Goal: Information Seeking & Learning: Check status

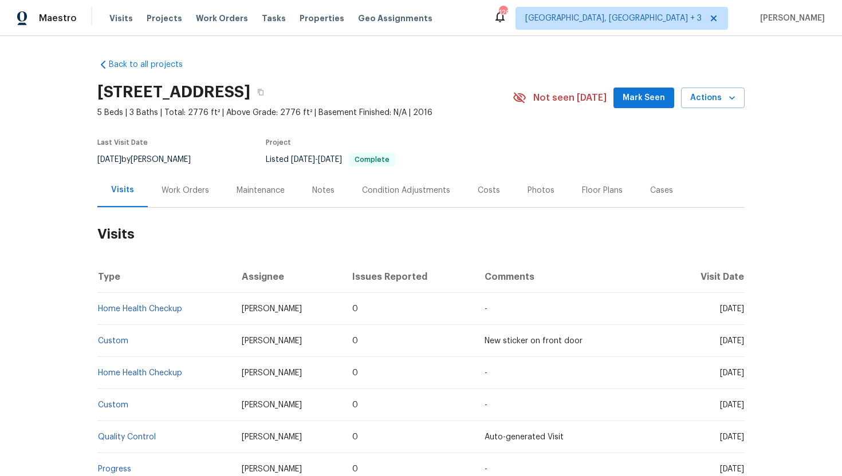
click at [185, 198] on div "Work Orders" at bounding box center [185, 191] width 75 height 34
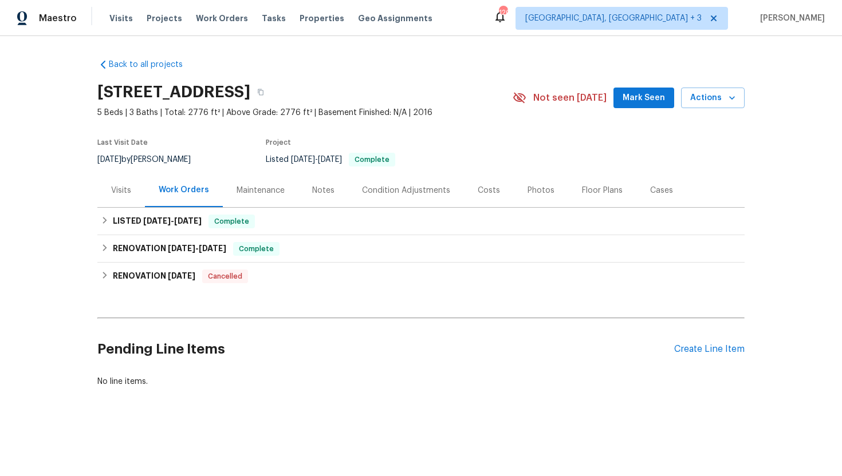
click at [119, 202] on div "Visits" at bounding box center [121, 191] width 48 height 34
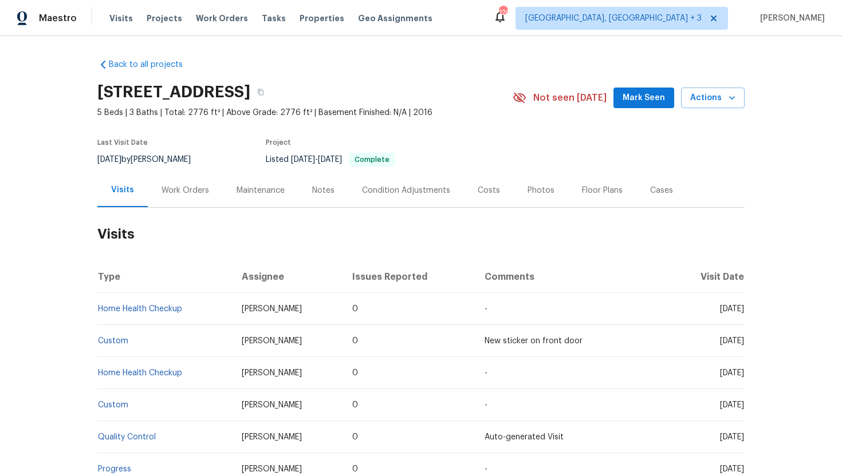
click at [191, 180] on div "Work Orders" at bounding box center [185, 191] width 75 height 34
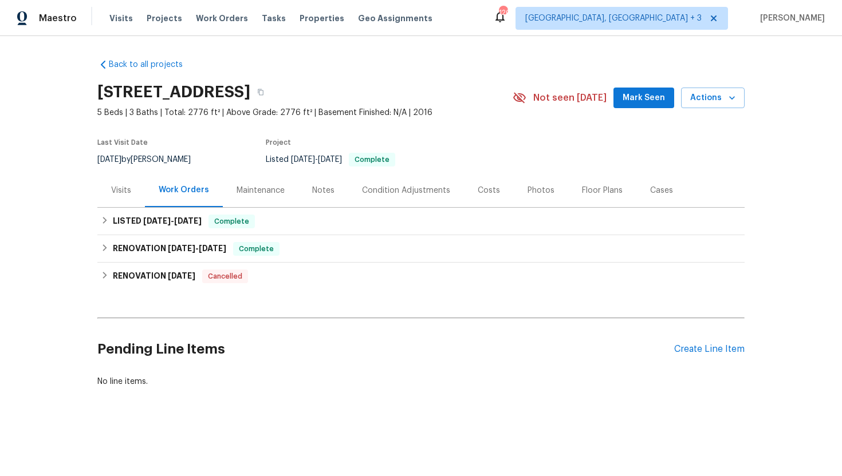
click at [120, 190] on div "Visits" at bounding box center [121, 190] width 20 height 11
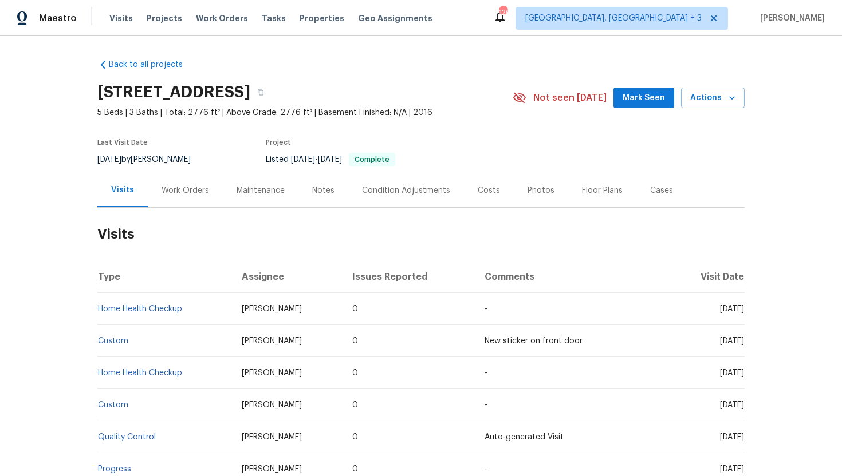
drag, startPoint x: 695, startPoint y: 311, endPoint x: 733, endPoint y: 310, distance: 37.8
click at [733, 310] on span "Mon, Oct 06 2025" at bounding box center [732, 309] width 24 height 8
drag, startPoint x: 697, startPoint y: 308, endPoint x: 744, endPoint y: 312, distance: 47.1
click at [744, 312] on td "Mon, Oct 06 2025" at bounding box center [706, 309] width 75 height 32
copy span "Oct 06 2025"
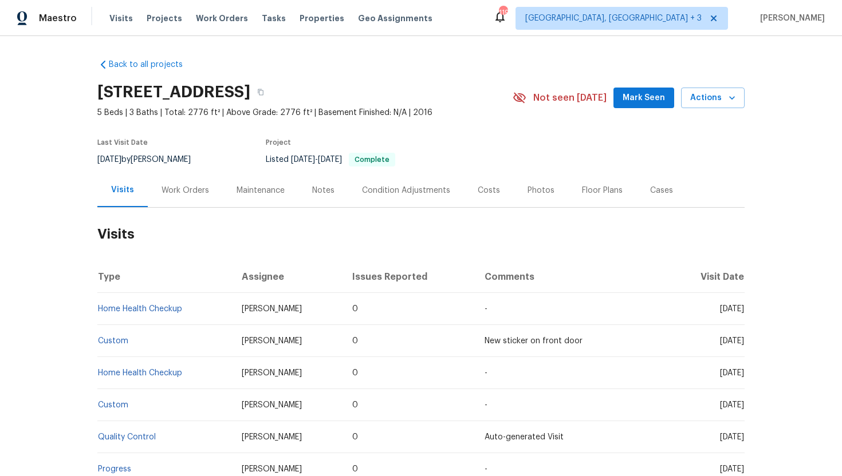
scroll to position [13, 0]
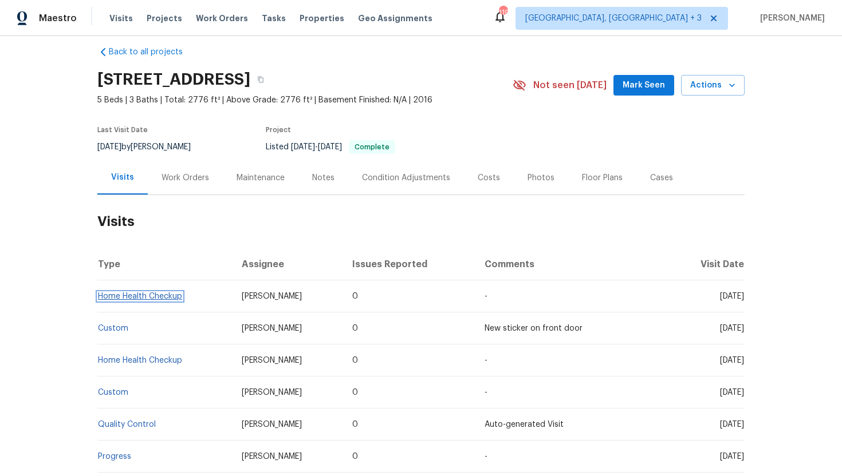
click at [156, 298] on link "Home Health Checkup" at bounding box center [140, 297] width 84 height 8
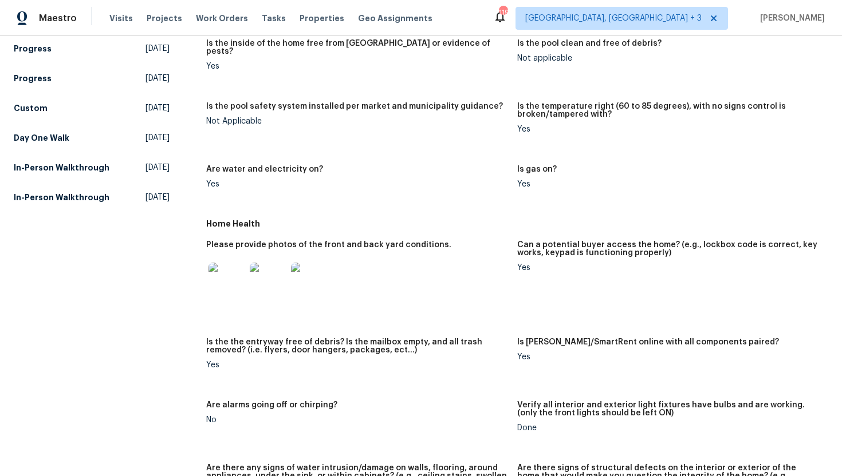
scroll to position [696, 0]
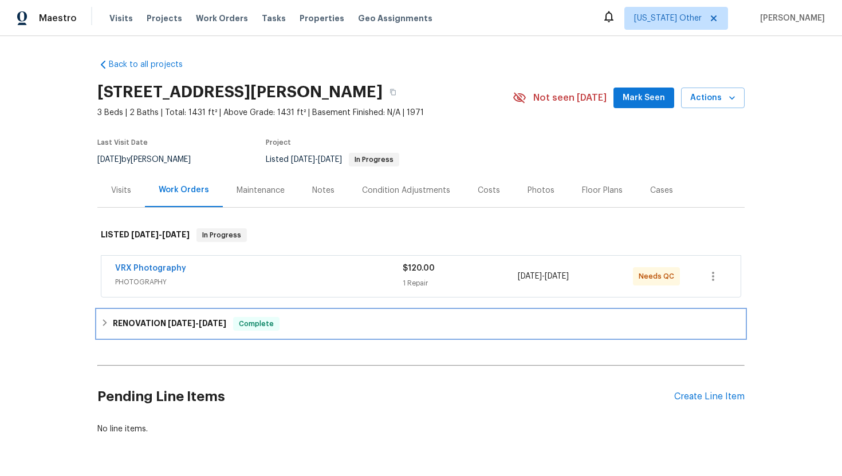
click at [216, 327] on span "9/29/25" at bounding box center [212, 324] width 27 height 8
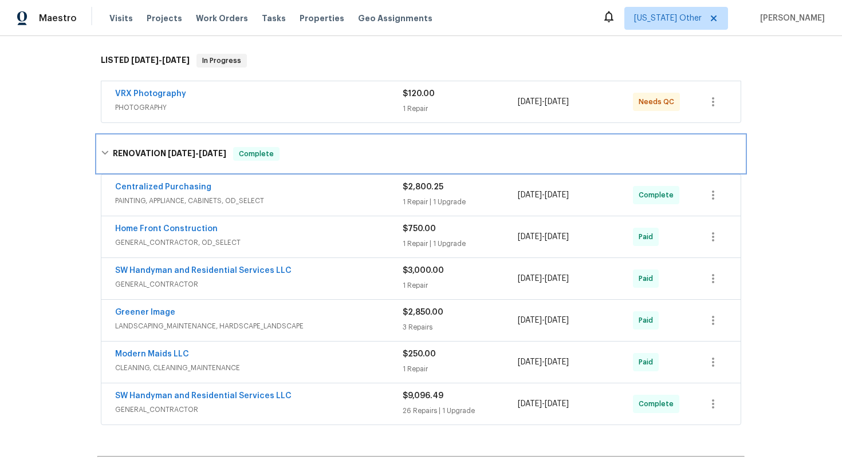
scroll to position [178, 0]
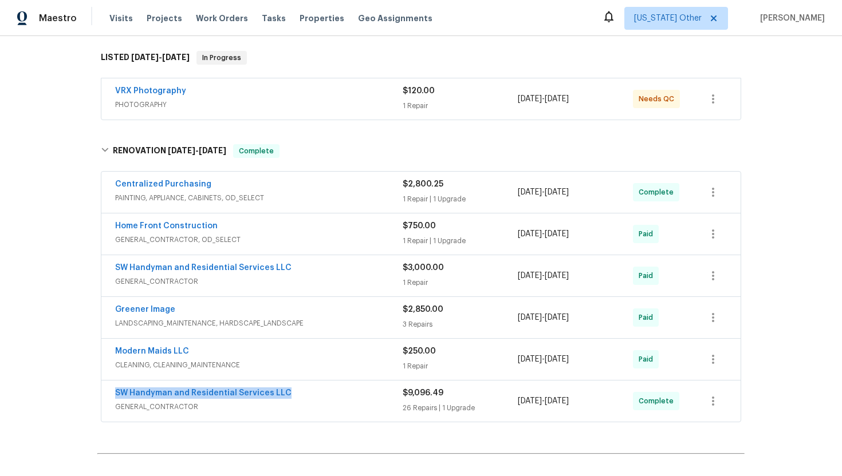
drag, startPoint x: 308, startPoint y: 392, endPoint x: 108, endPoint y: 392, distance: 200.4
click at [108, 392] on div "SW Handyman and Residential Services LLC GENERAL_CONTRACTOR $9,096.49 26 Repair…" at bounding box center [420, 401] width 639 height 41
copy link "SW Handyman and Residential Services LLC"
drag, startPoint x: 606, startPoint y: 401, endPoint x: 519, endPoint y: 401, distance: 87.0
click at [519, 401] on div "9/11/2025 - 9/29/2025" at bounding box center [575, 401] width 115 height 27
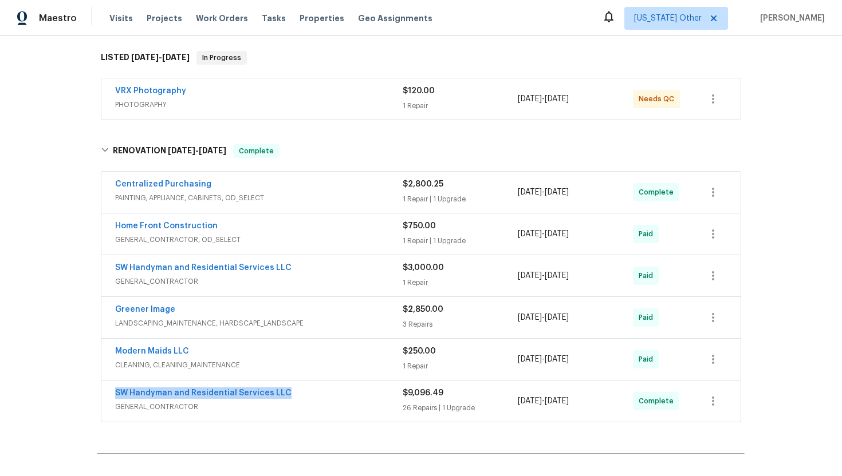
copy span "9/11/2025 - 9/29/2025"
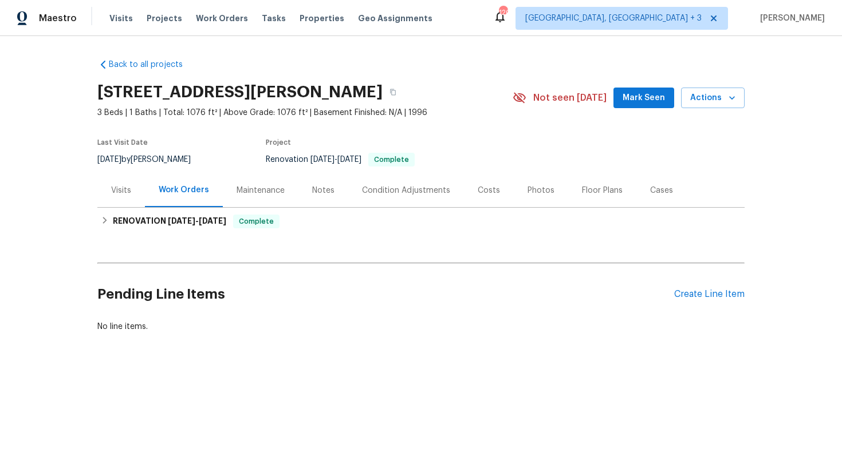
click at [123, 194] on div "Visits" at bounding box center [121, 190] width 20 height 11
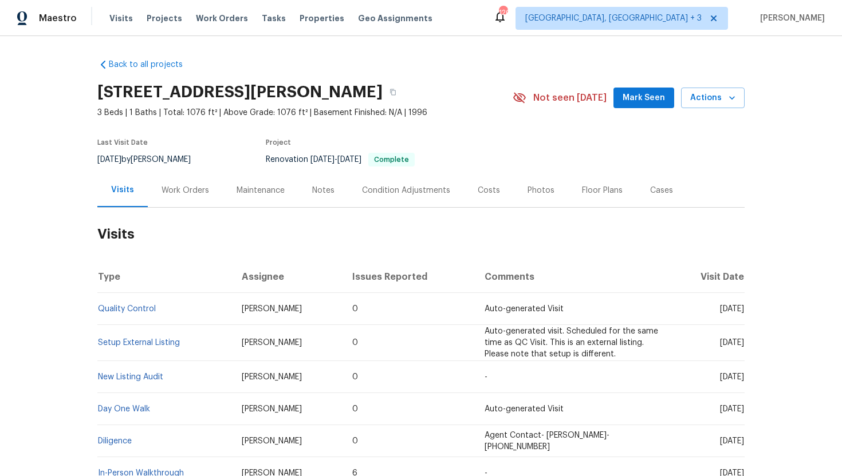
click at [183, 190] on div "Work Orders" at bounding box center [185, 190] width 48 height 11
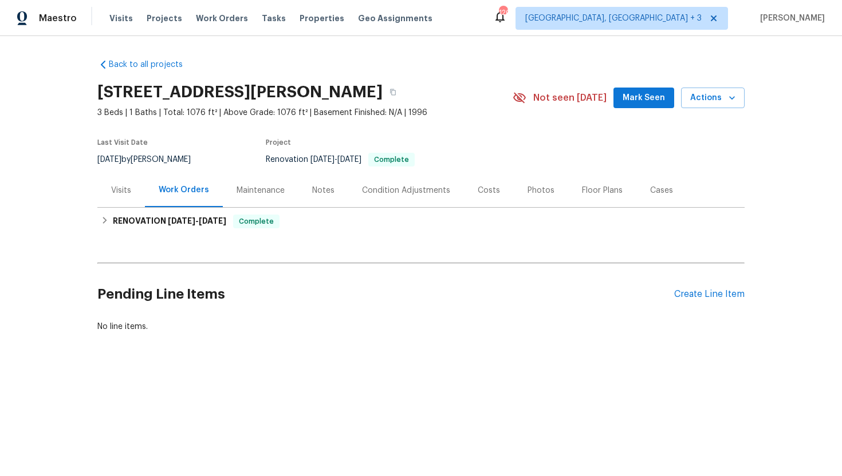
click at [115, 201] on div "Visits" at bounding box center [121, 191] width 48 height 34
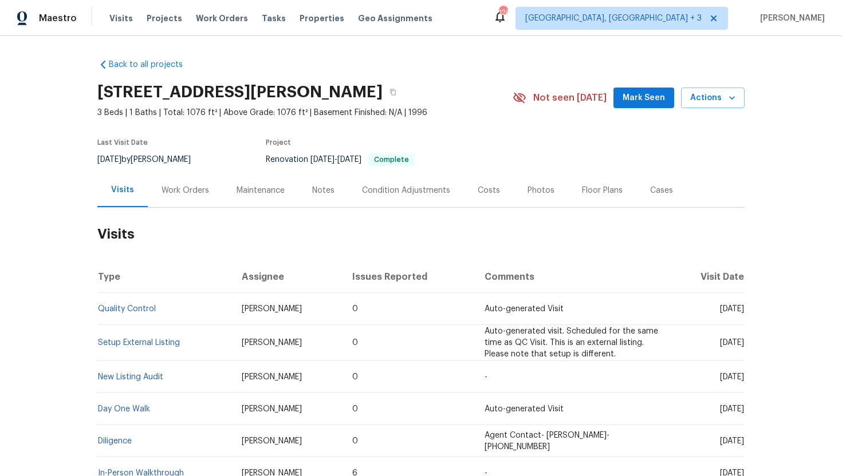
drag, startPoint x: 701, startPoint y: 309, endPoint x: 743, endPoint y: 309, distance: 42.4
click at [743, 309] on span "[DATE]" at bounding box center [732, 309] width 24 height 8
copy span "[DATE]"
